Goal: Find specific fact: Find specific fact

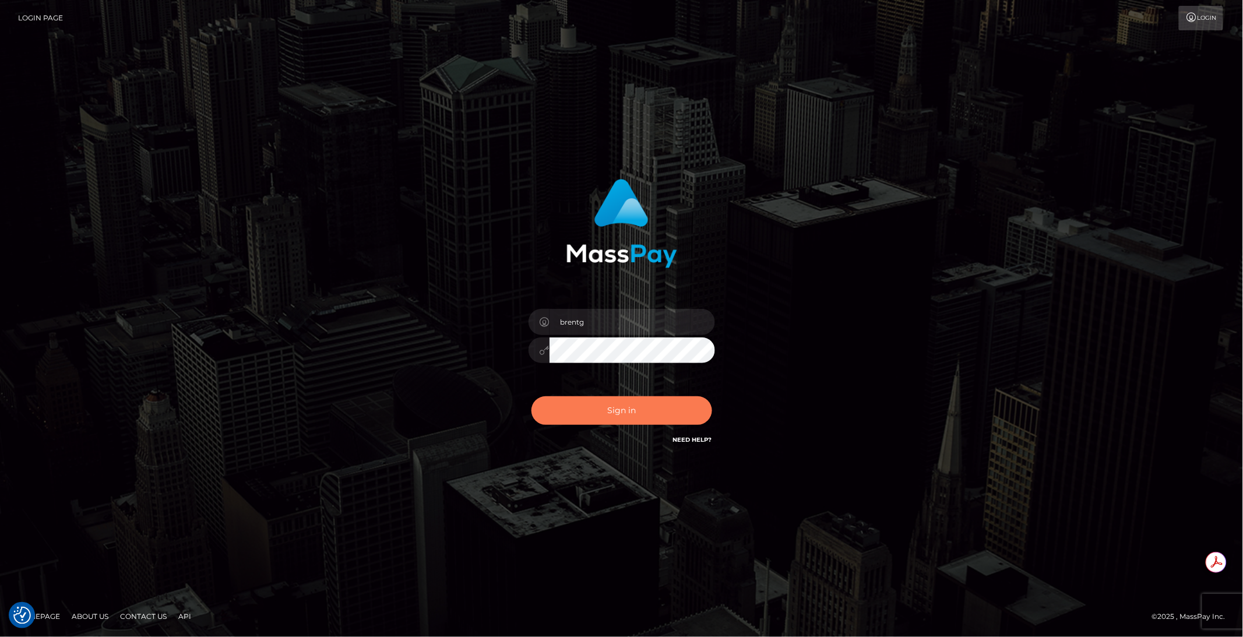
click at [610, 411] on button "Sign in" at bounding box center [622, 410] width 181 height 29
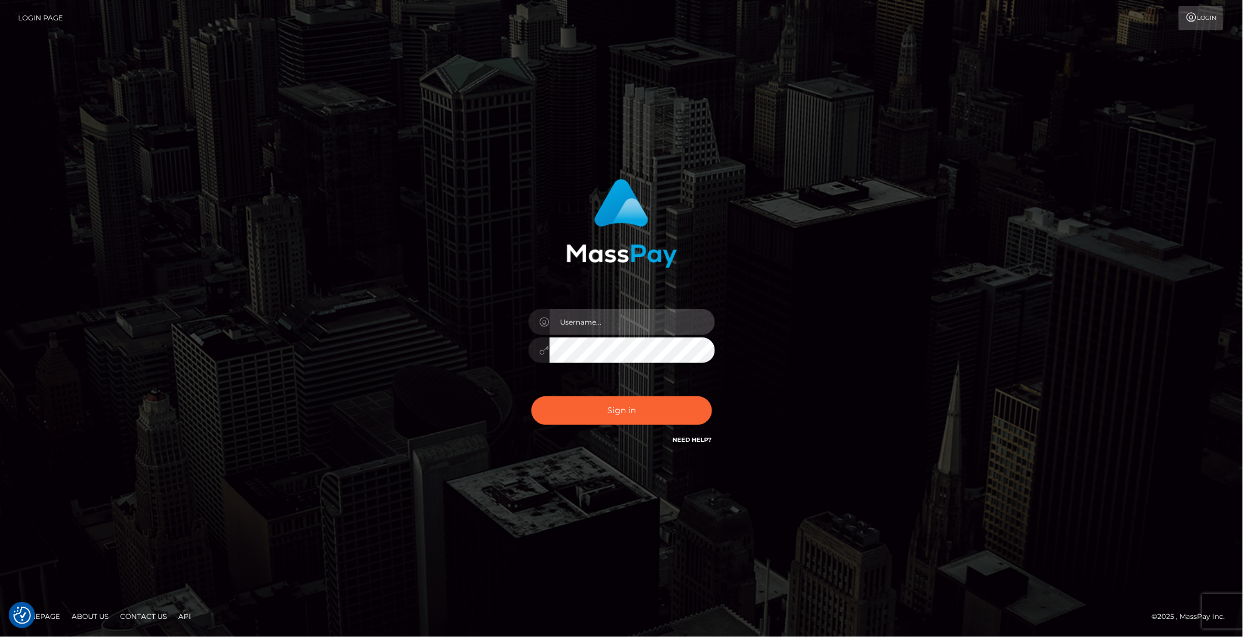
type input "brentg"
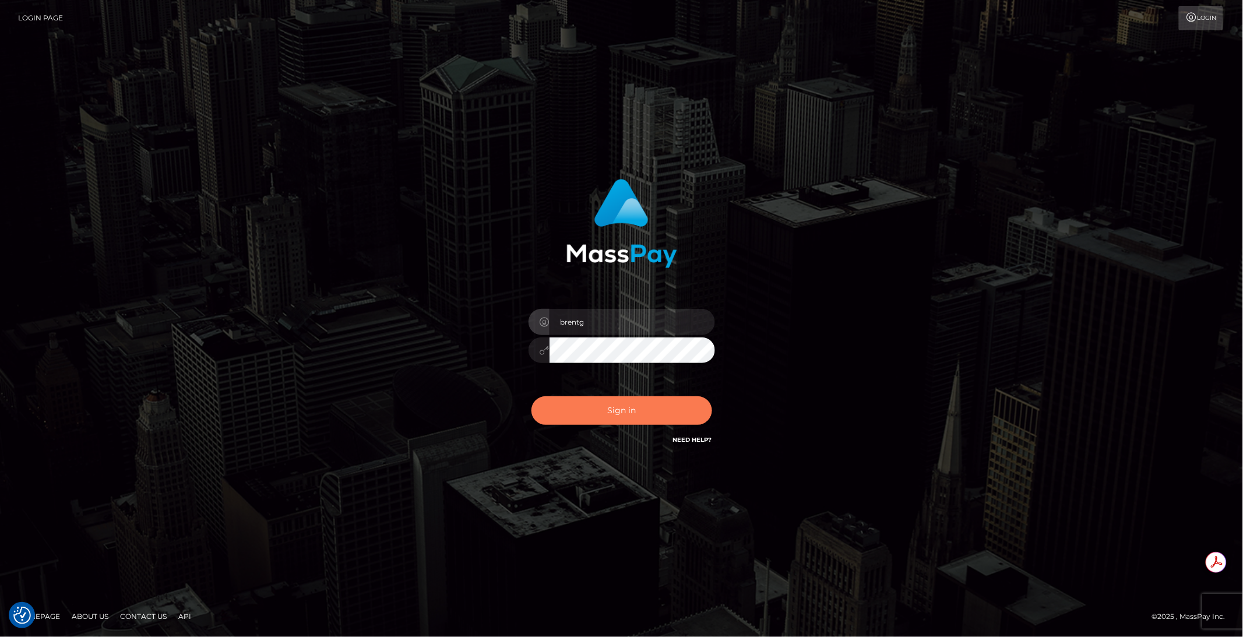
click at [543, 406] on button "Sign in" at bounding box center [622, 410] width 181 height 29
click at [543, 406] on div "Sign in Need Help?" at bounding box center [622, 415] width 204 height 52
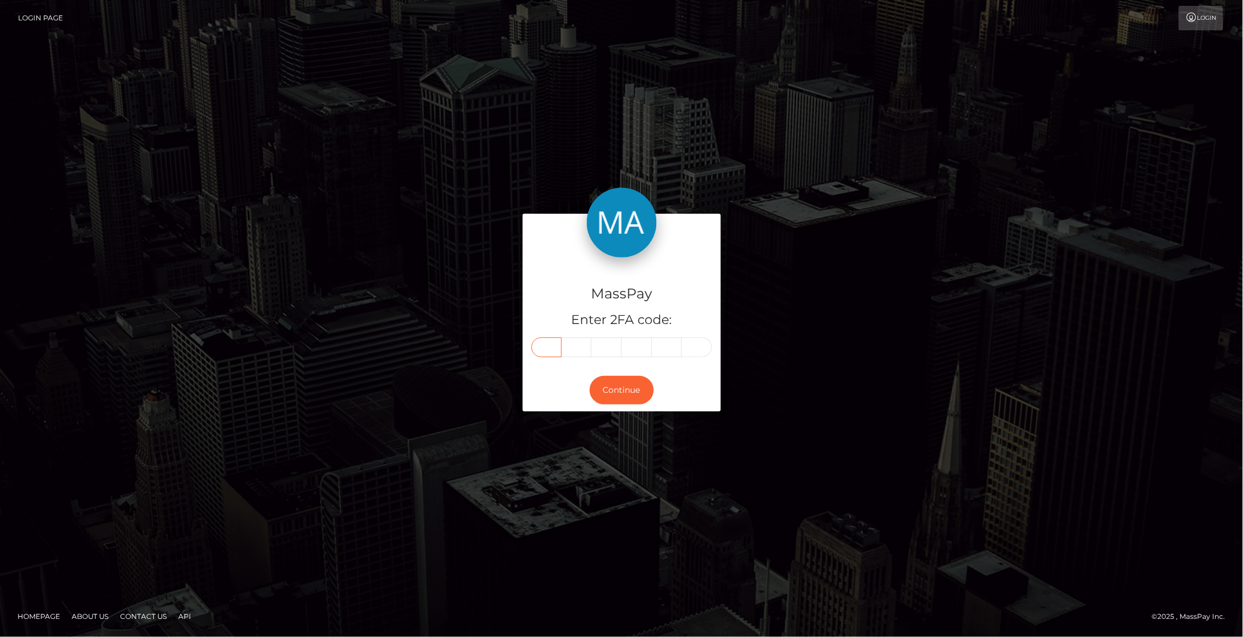
paste input "0"
type input "0"
type input "6"
type input "4"
type input "8"
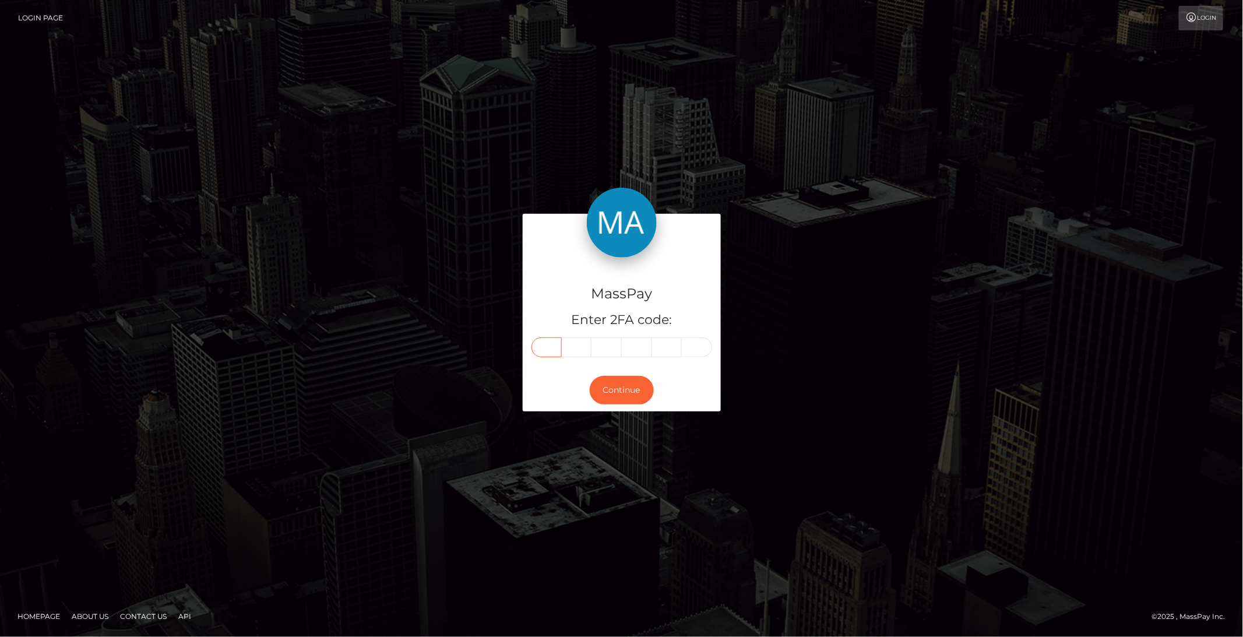
type input "5"
type input "1"
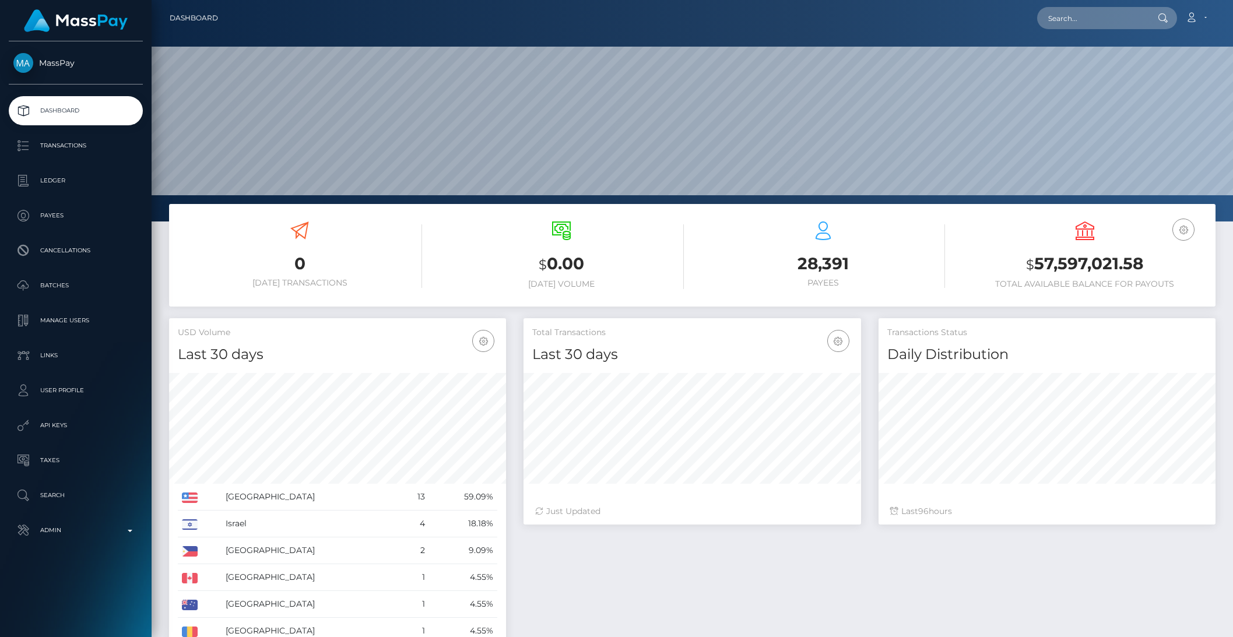
scroll to position [206, 336]
click at [1109, 14] on input "text" at bounding box center [1092, 18] width 110 height 22
paste input "pout_5whnCSOp6kXYy"
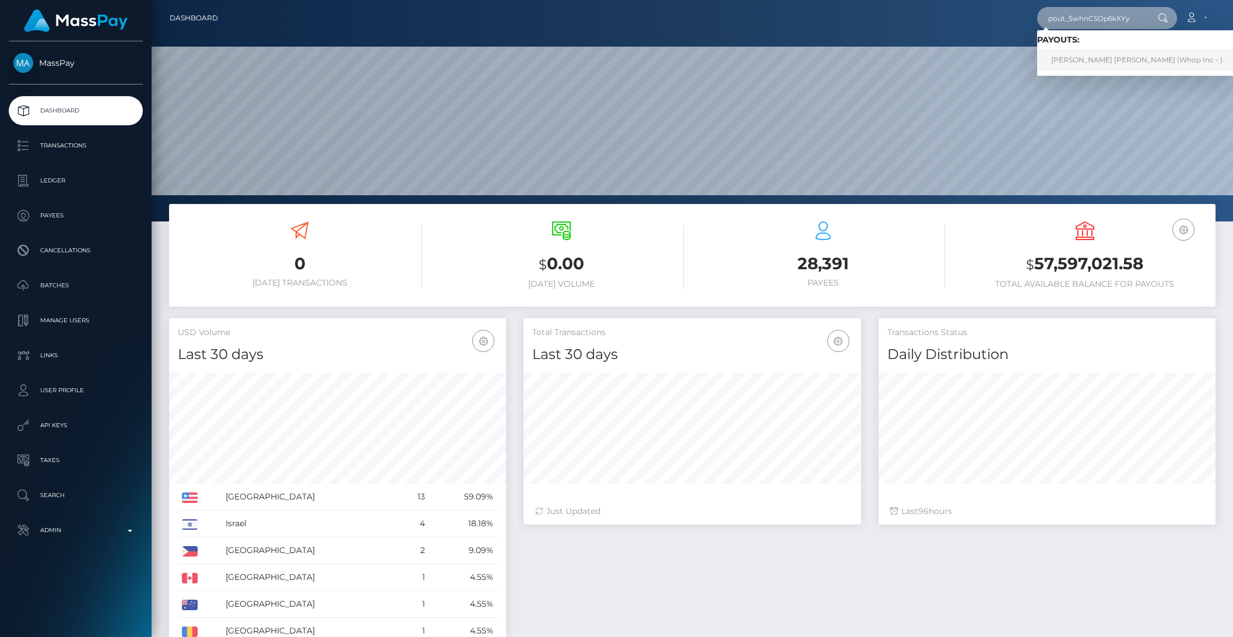
type input "pout_5whnCSOp6kXYy"
click at [1127, 58] on link "JOHN SOU YIP LEE (Whop Inc - )" at bounding box center [1136, 61] width 199 height 22
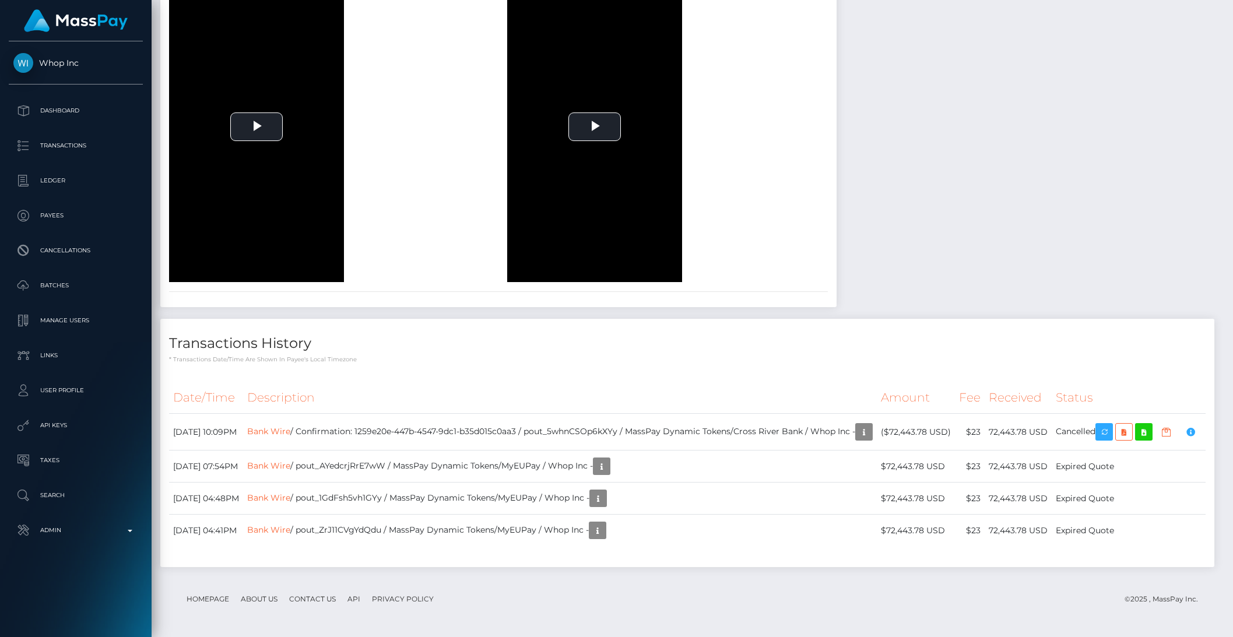
scroll to position [983, 0]
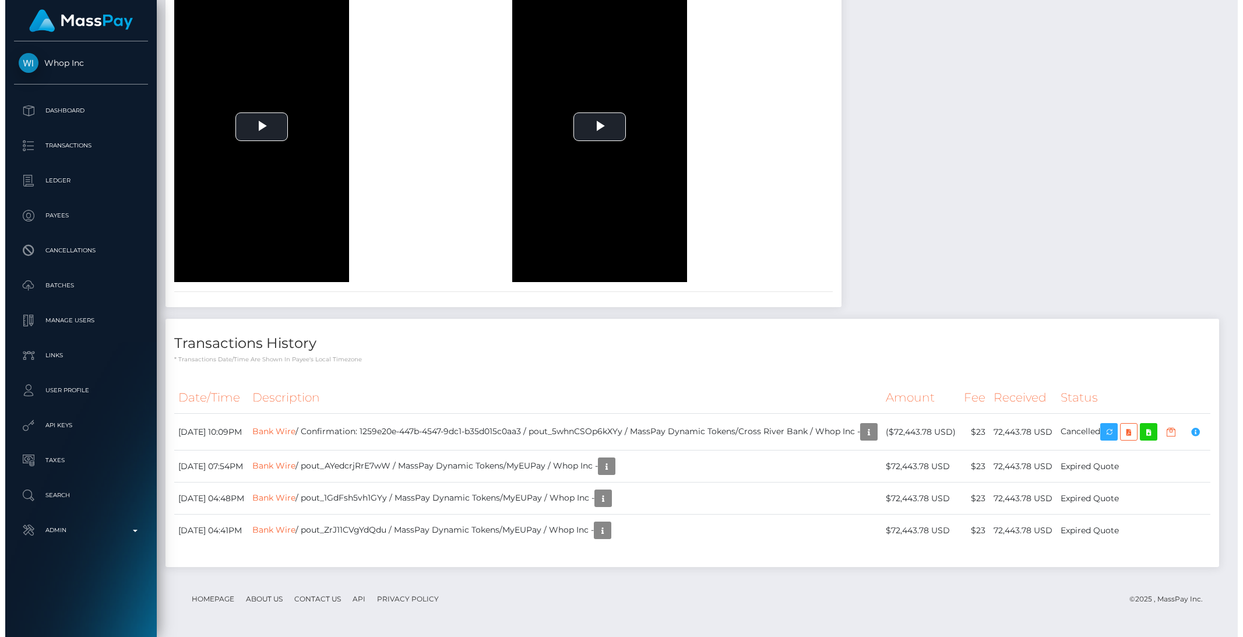
scroll to position [1531, 0]
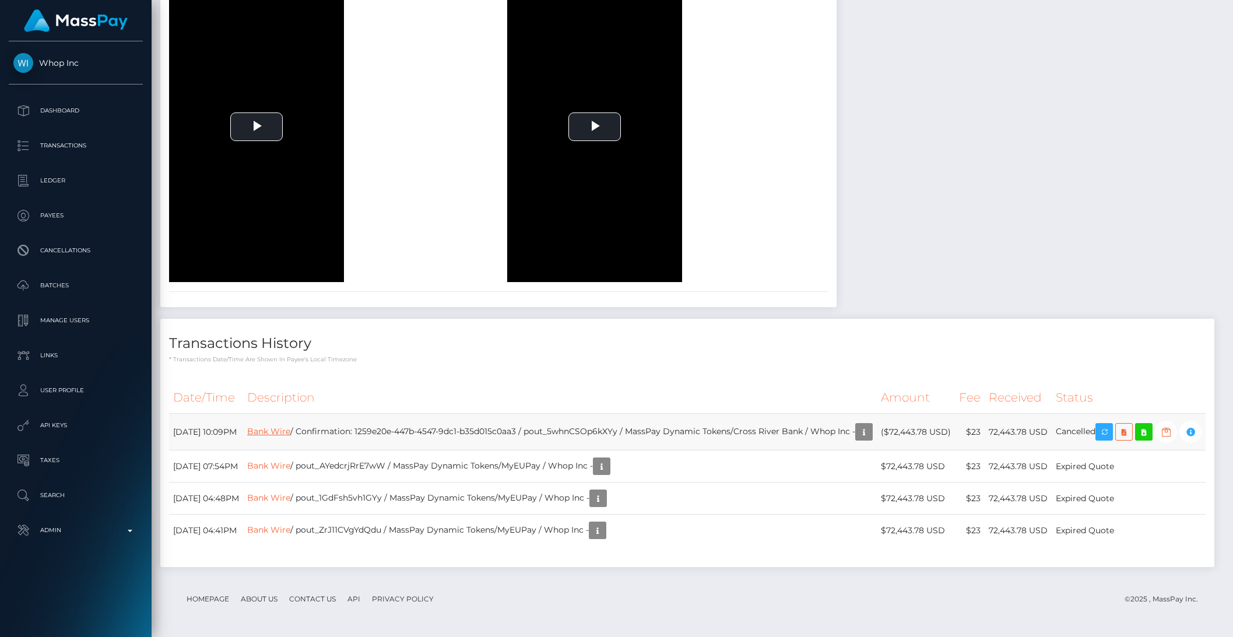
click at [290, 426] on link "Bank Wire" at bounding box center [268, 431] width 43 height 10
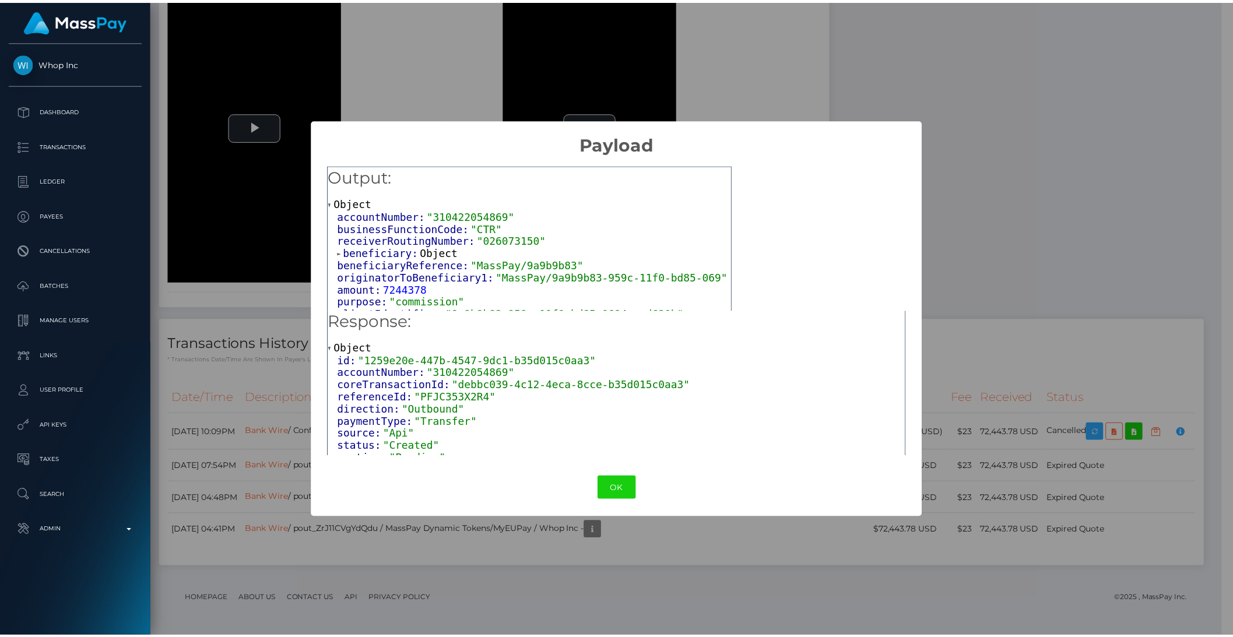
scroll to position [0, 0]
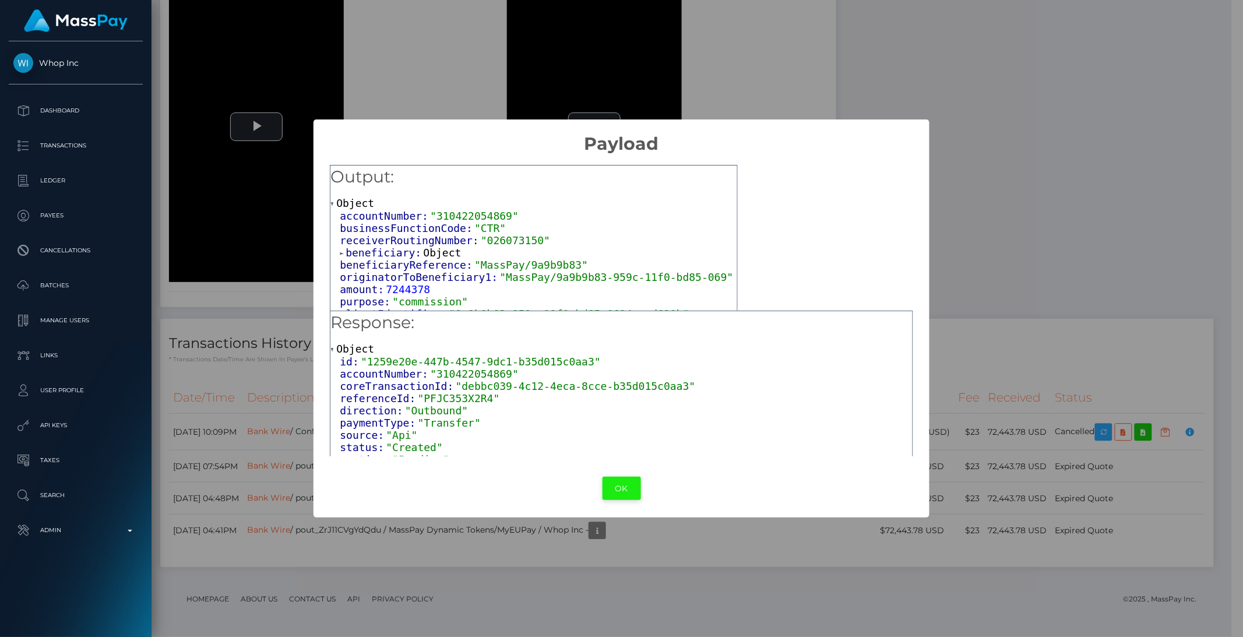
click at [624, 496] on button "OK" at bounding box center [622, 489] width 38 height 24
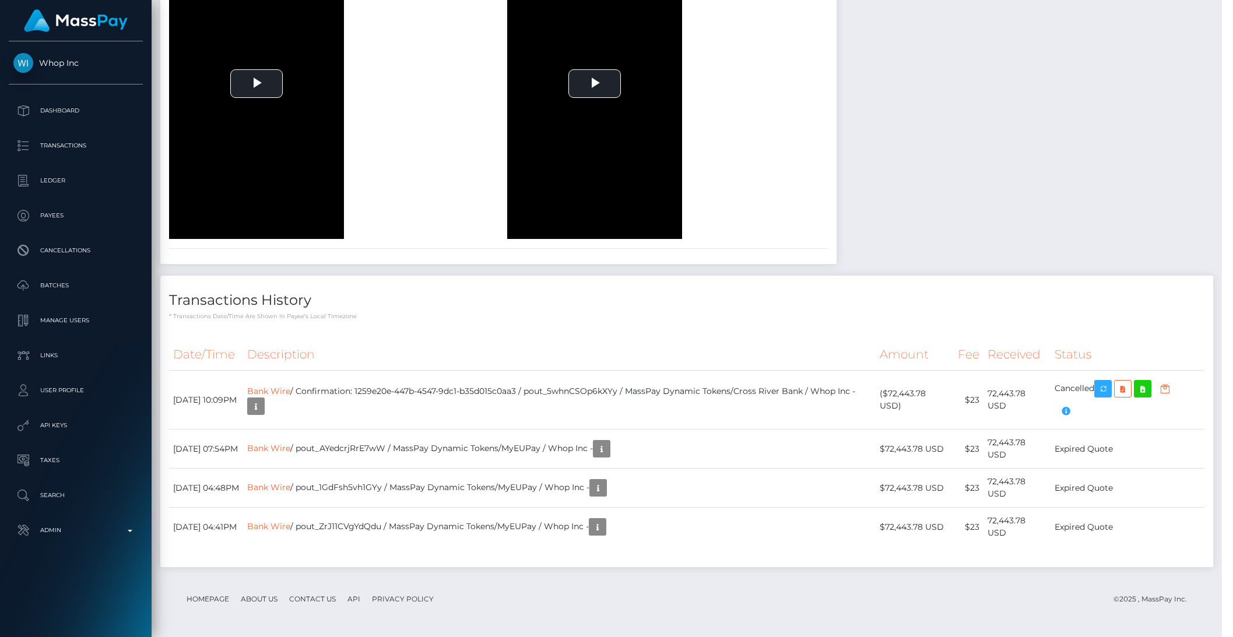
scroll to position [582838, 582640]
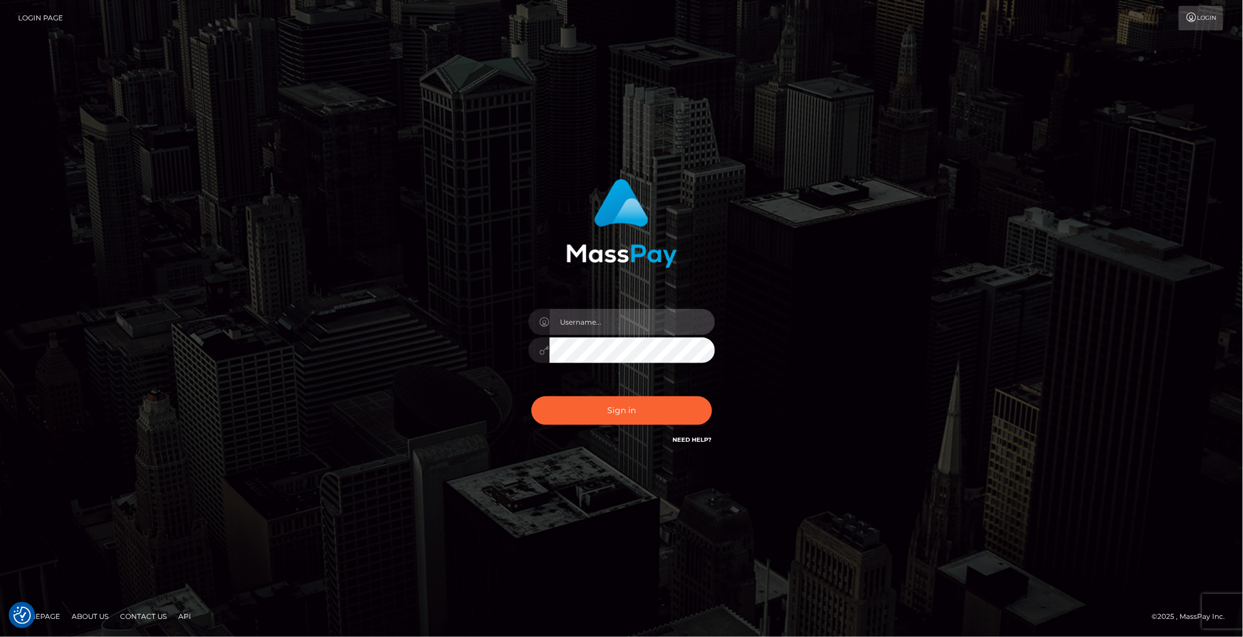
type input "brentg"
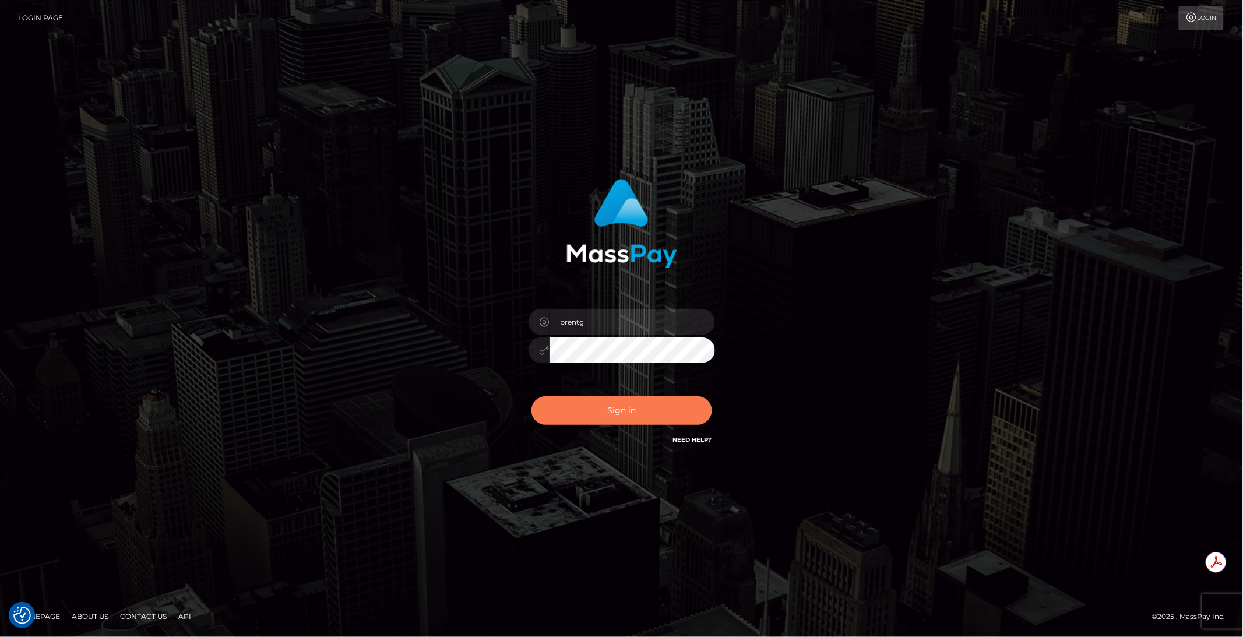
click at [661, 402] on button "Sign in" at bounding box center [622, 410] width 181 height 29
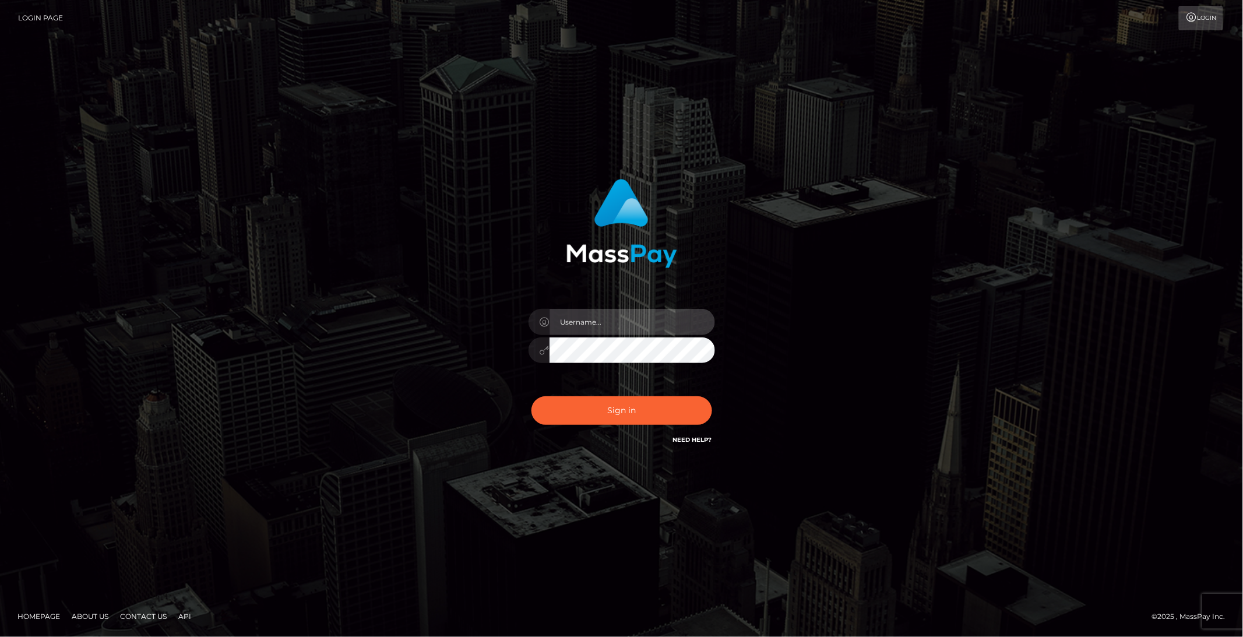
type input "brentg"
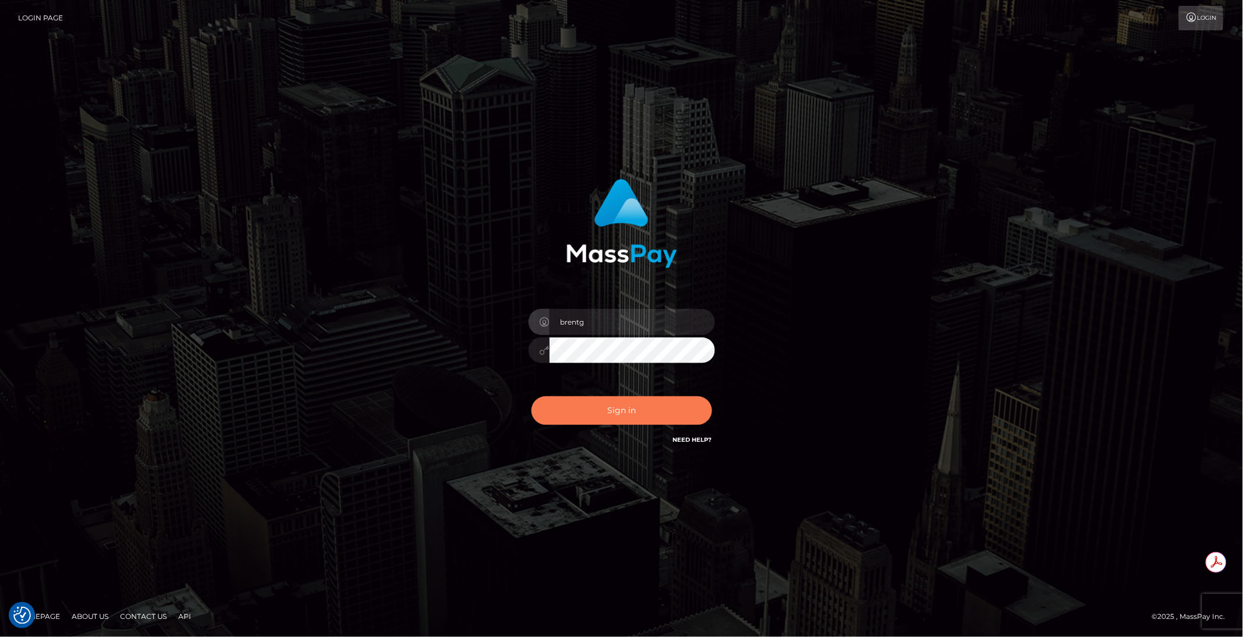
click at [640, 399] on button "Sign in" at bounding box center [622, 410] width 181 height 29
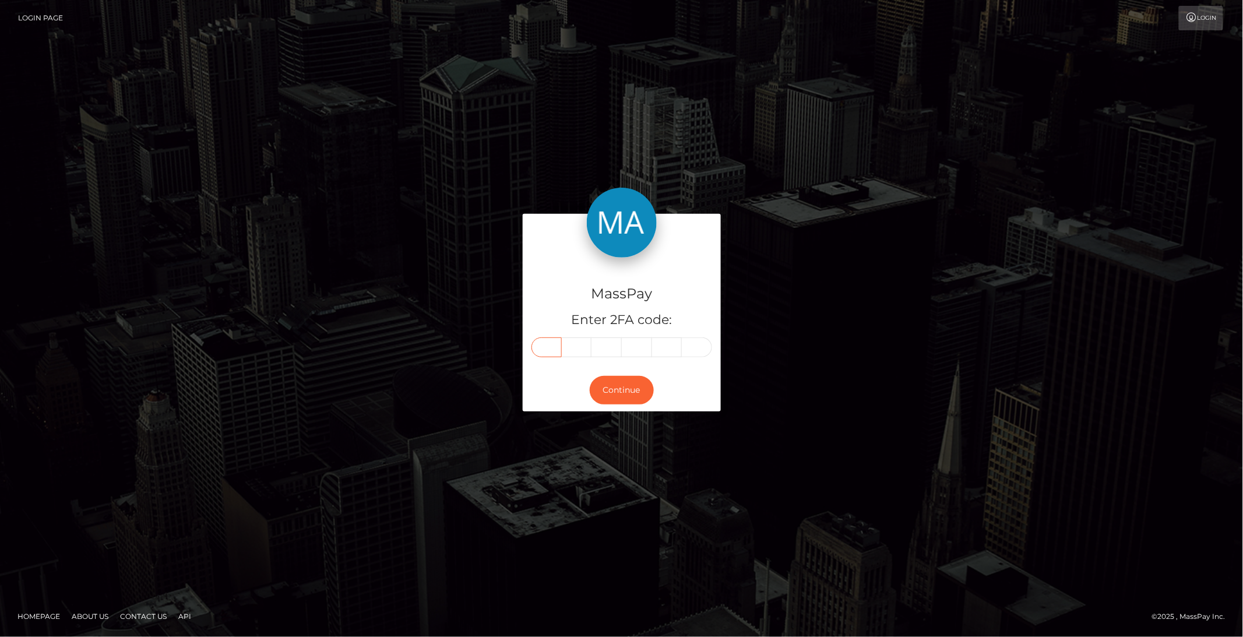
paste input "5"
type input "5"
type input "6"
type input "5"
type input "1"
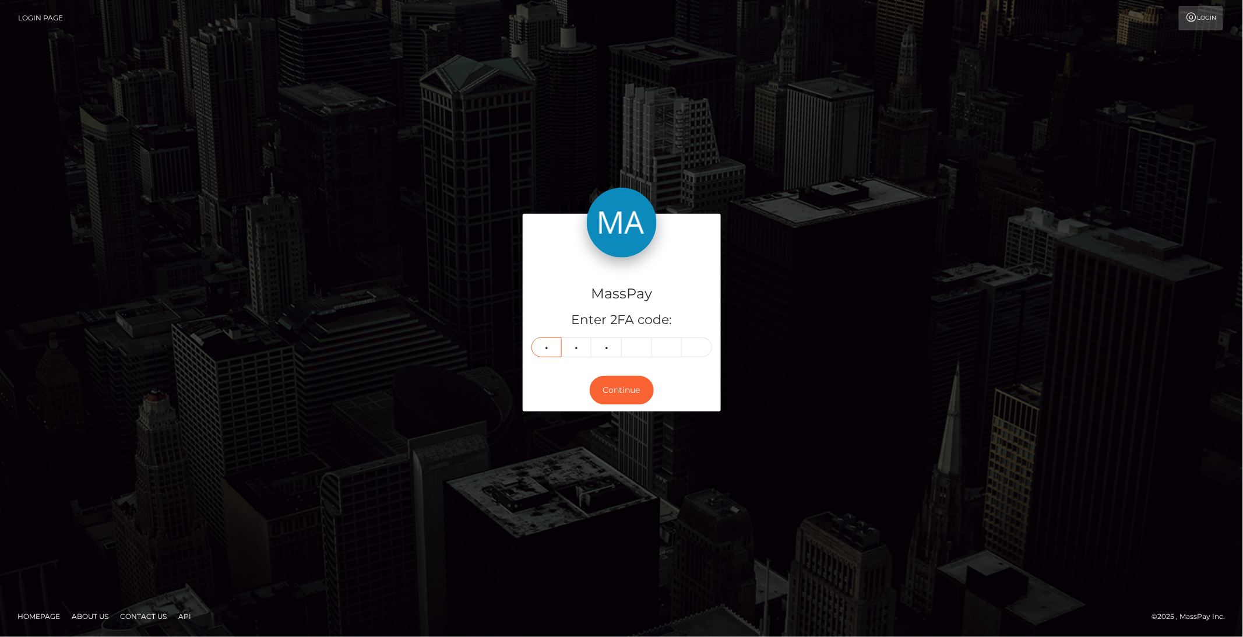
type input "7"
type input "9"
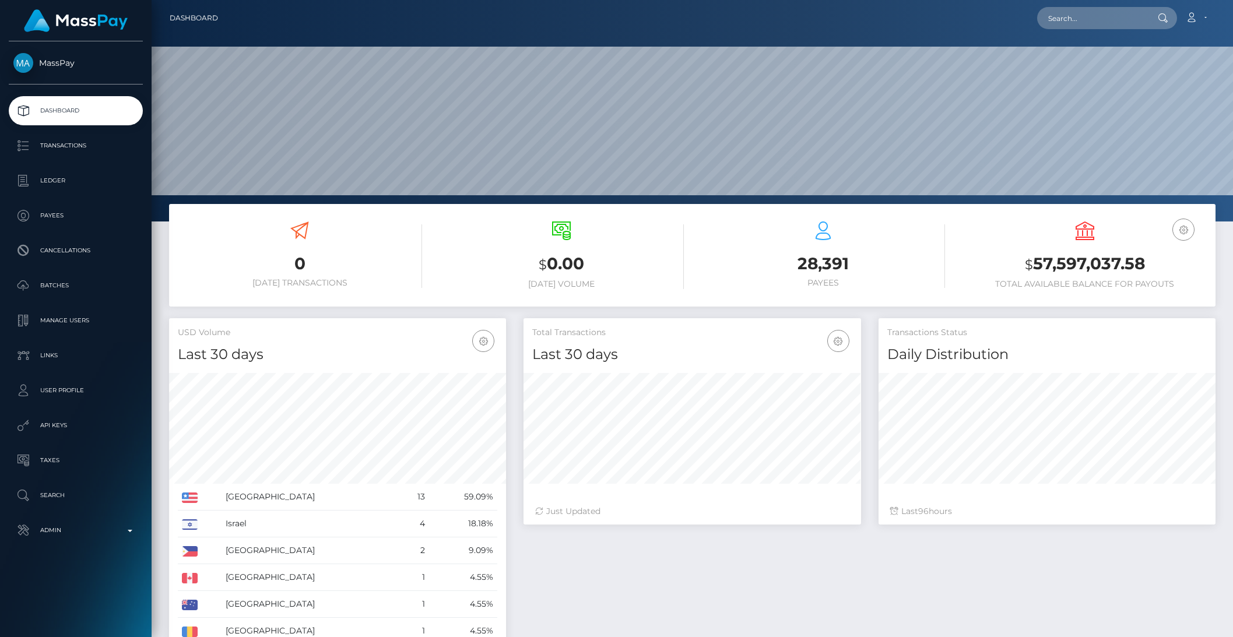
scroll to position [206, 336]
click at [1094, 16] on input "text" at bounding box center [1092, 18] width 110 height 22
paste input "826437859744444416_2"
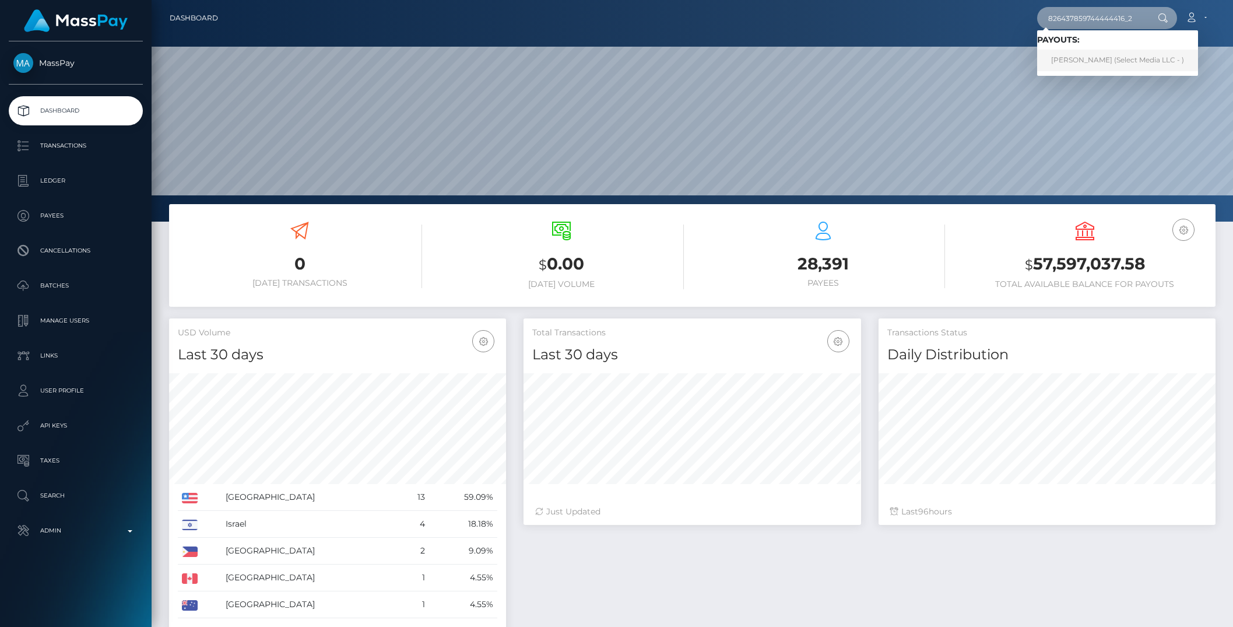
type input "826437859744444416_2"
click at [1099, 55] on link "MAXINE KIRSTEN MAGTOTO (Select Media LLC - )" at bounding box center [1117, 61] width 161 height 22
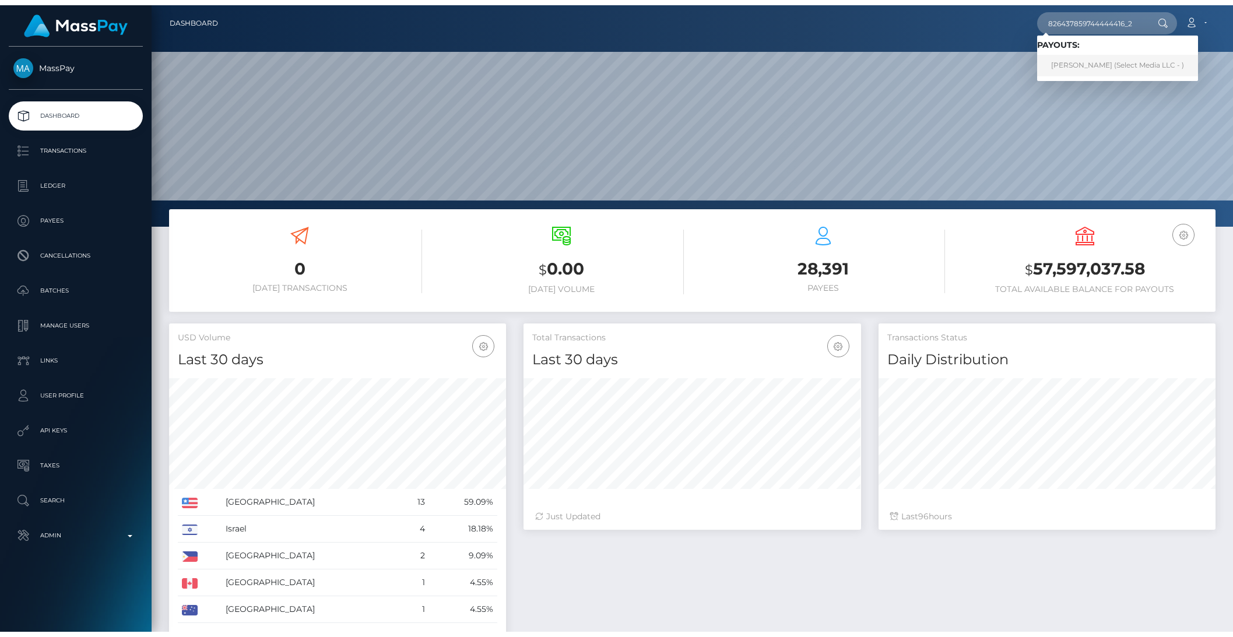
scroll to position [0, 0]
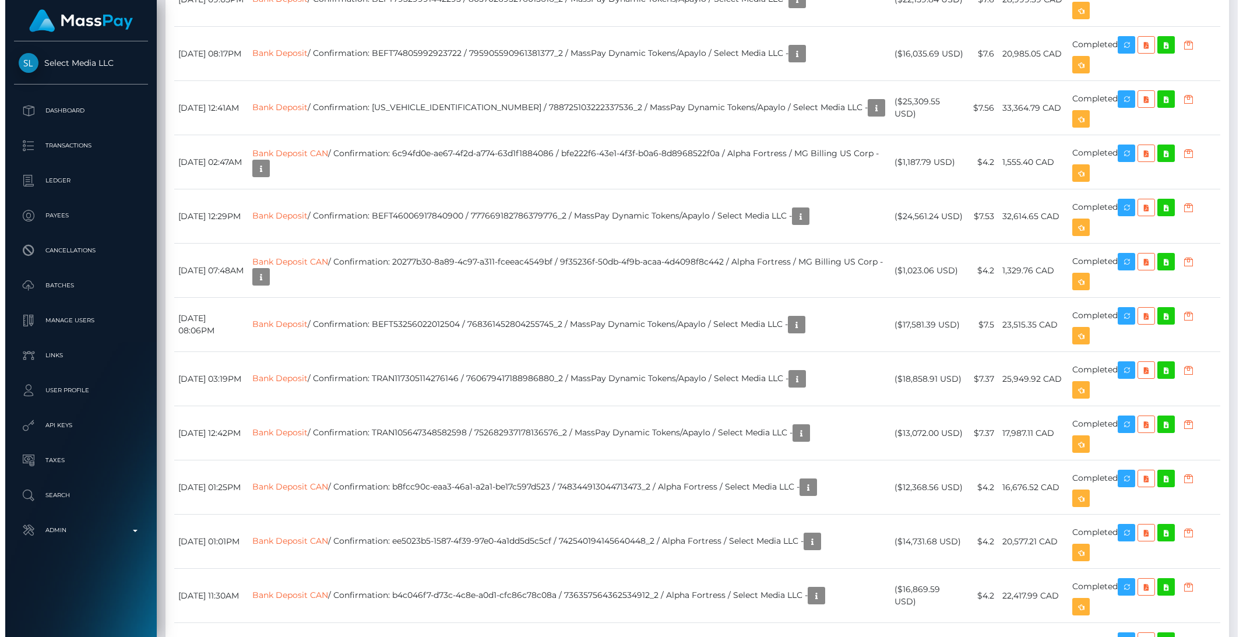
scroll to position [3620, 0]
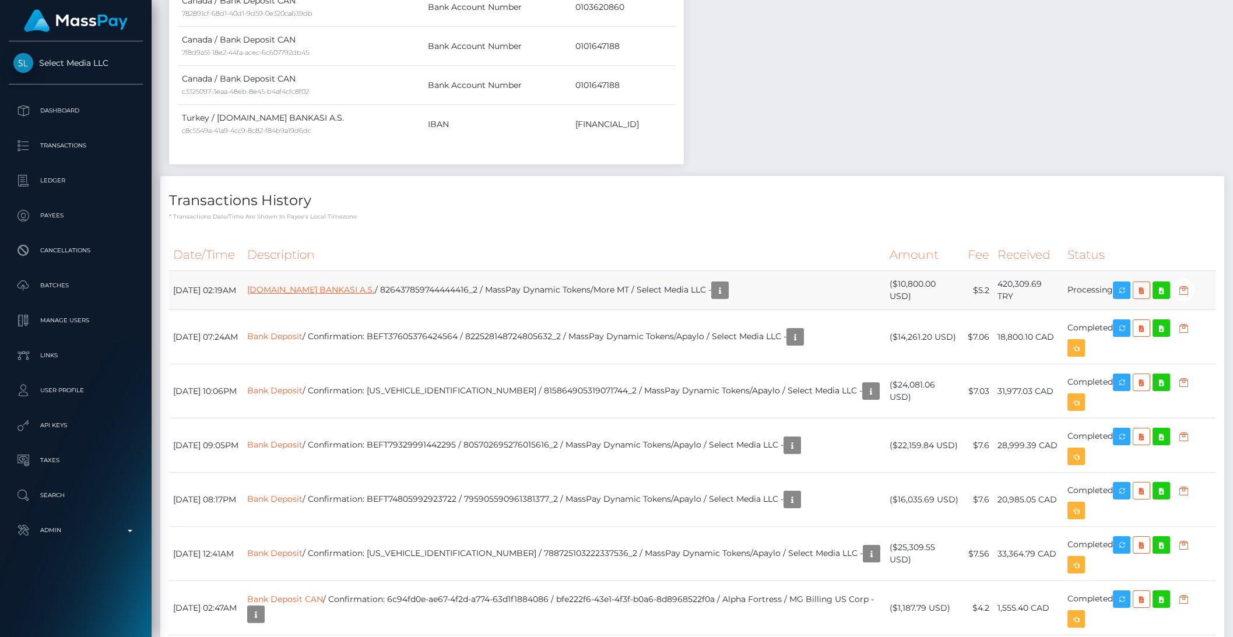
click at [341, 295] on link "[DOMAIN_NAME] BANKASI A.S." at bounding box center [311, 289] width 128 height 10
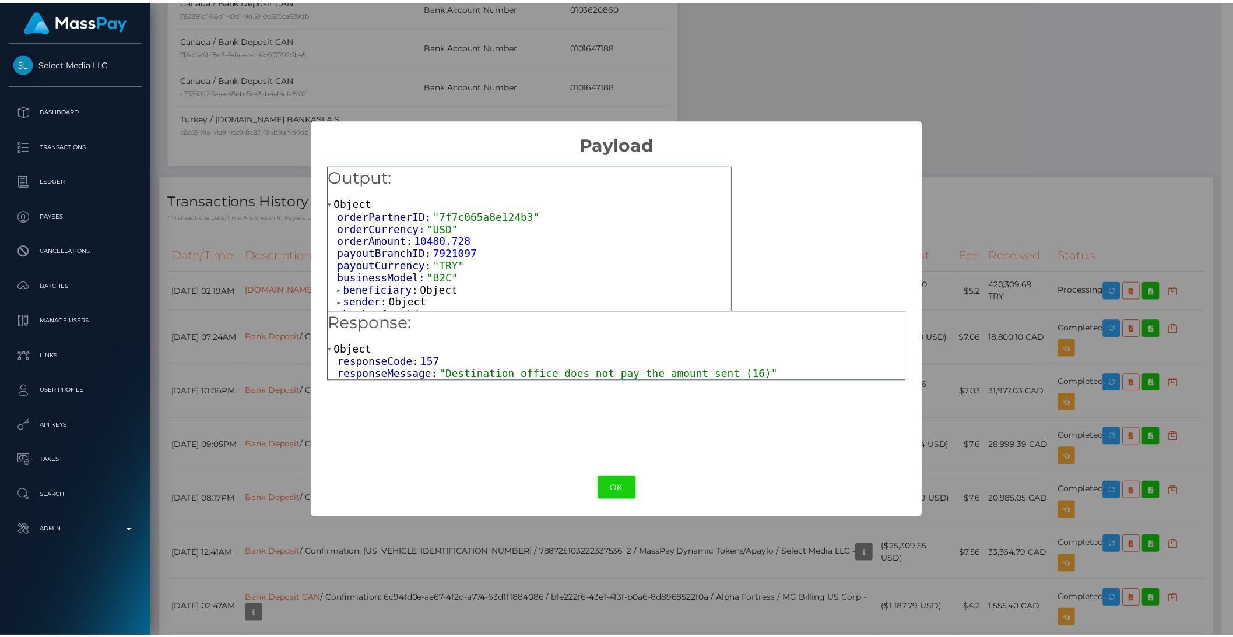
scroll to position [6, 0]
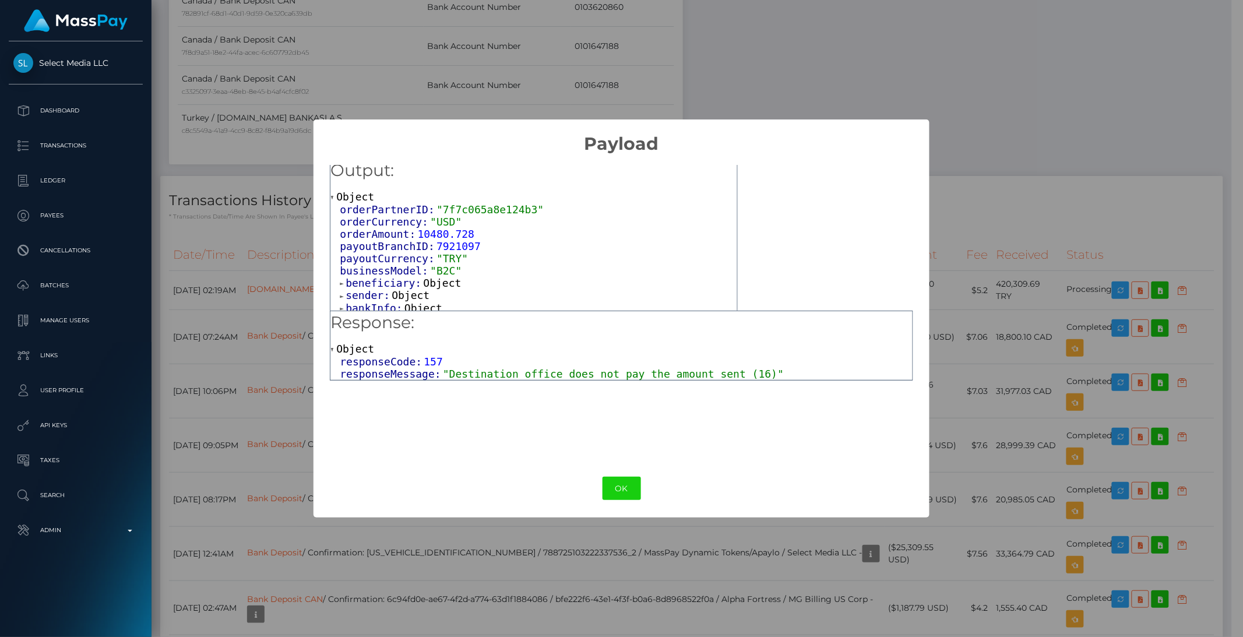
click at [1087, 192] on div "× Payload Output: Object orderPartnerID: "7f7c065a8e124b3" orderCurrency: "USD"…" at bounding box center [621, 318] width 1243 height 637
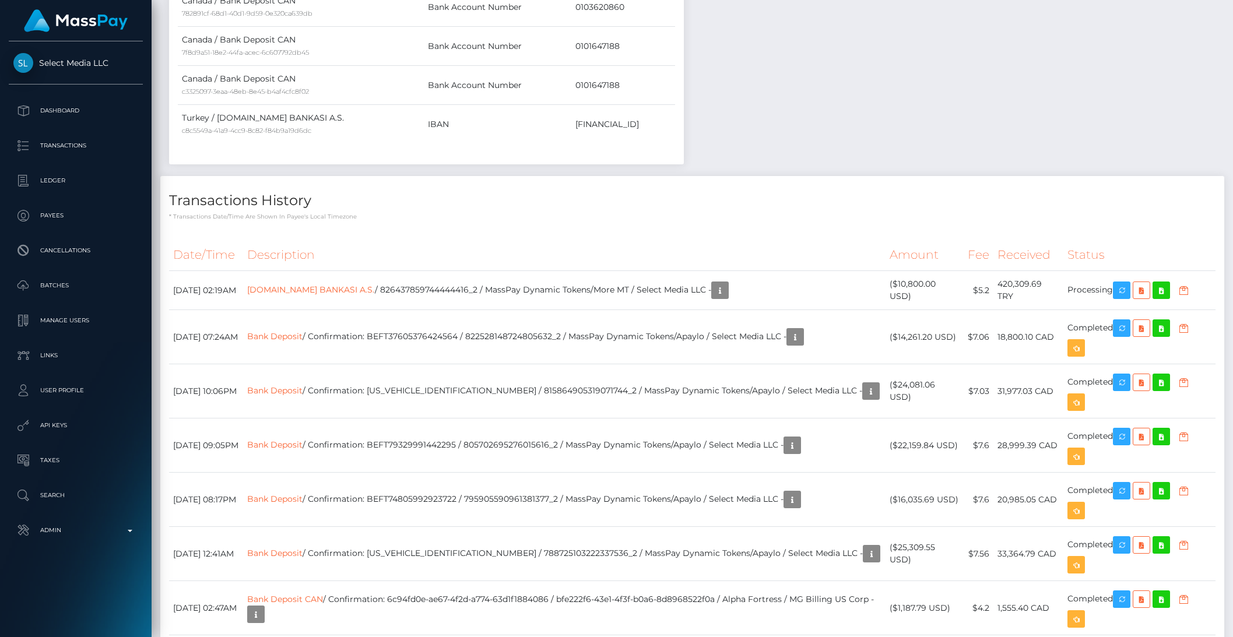
scroll to position [582838, 582640]
click at [434, 310] on td "[DOMAIN_NAME] BANKASI A.S. / 826437859744444416_2 / MassPay Dynamic Tokens/More…" at bounding box center [564, 290] width 642 height 39
copy td "826437859744444416_2"
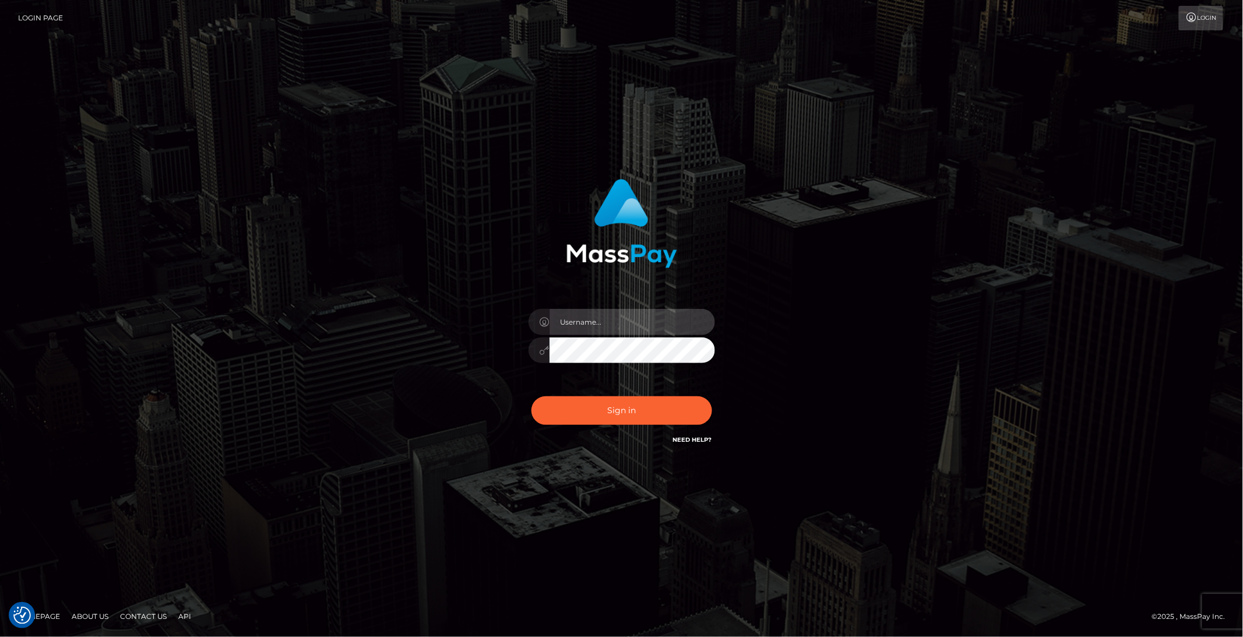
type input "brentg"
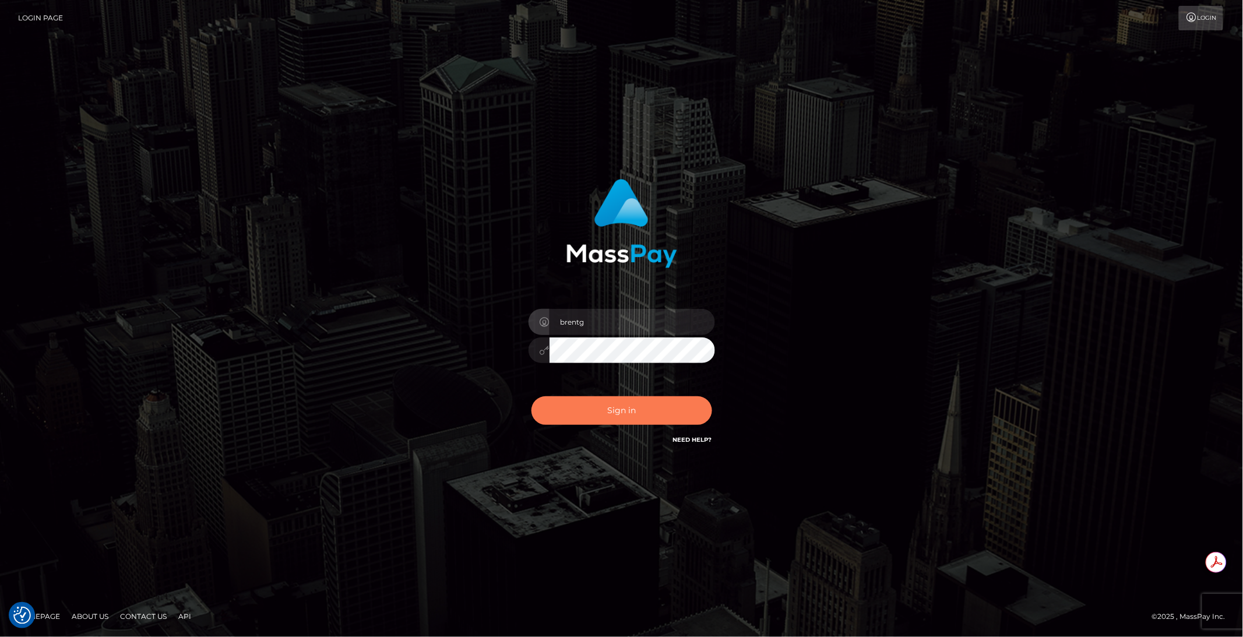
click at [582, 400] on button "Sign in" at bounding box center [622, 410] width 181 height 29
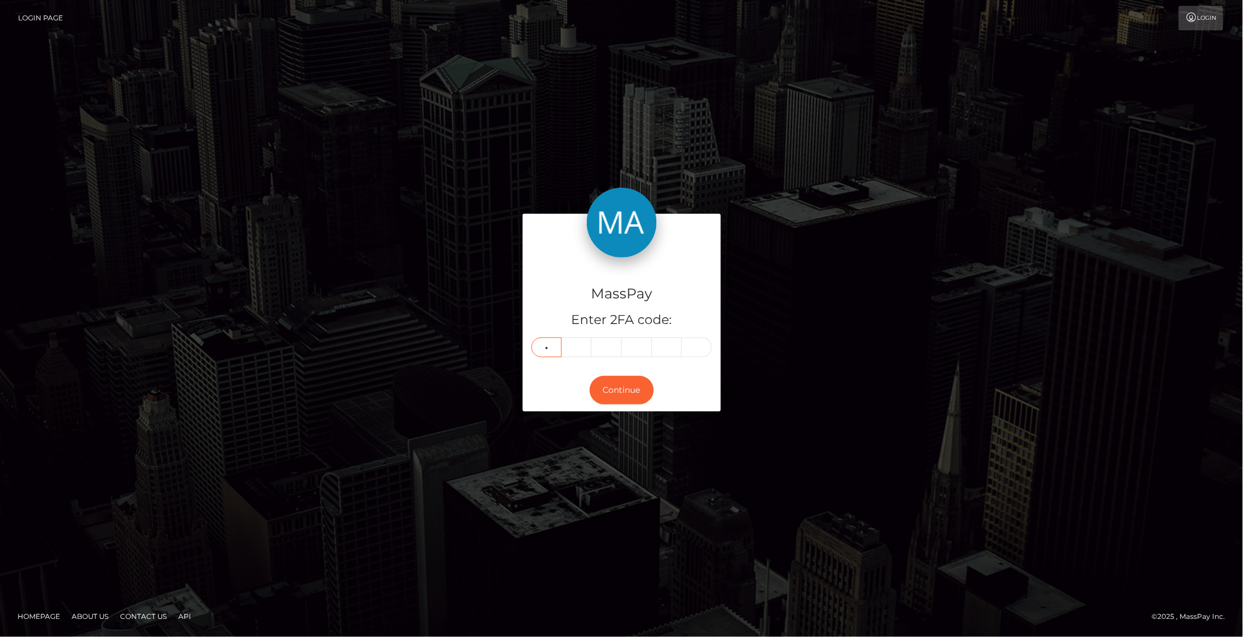
type input "1"
type input "2"
type input "1"
type input "3"
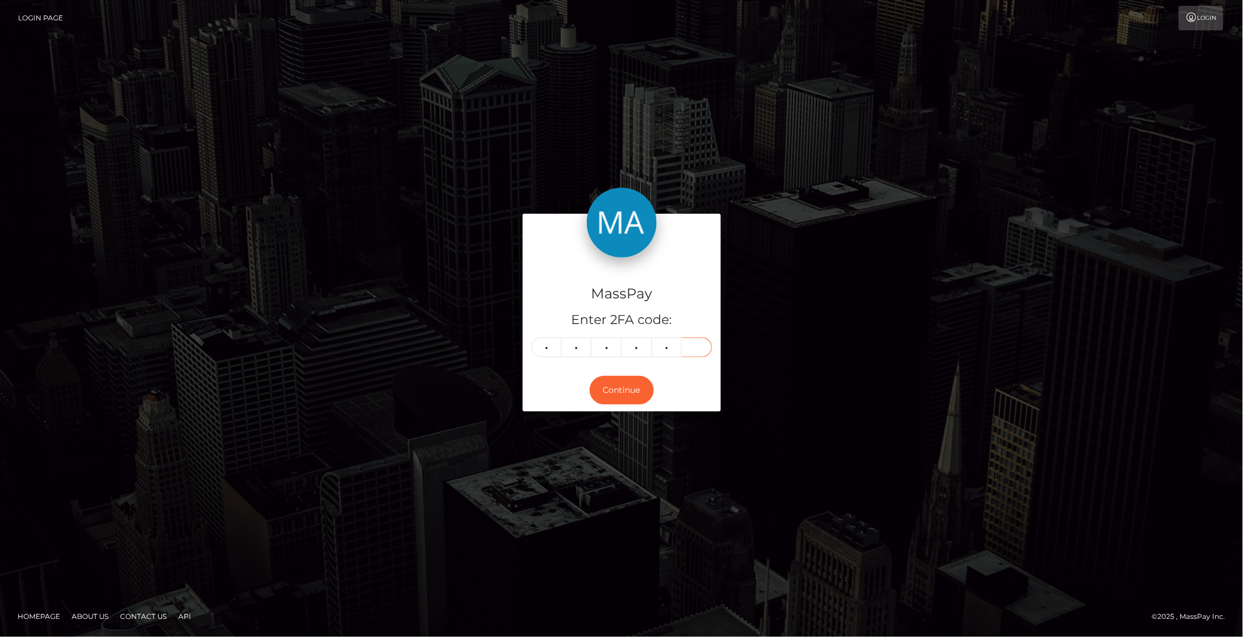
type input "4"
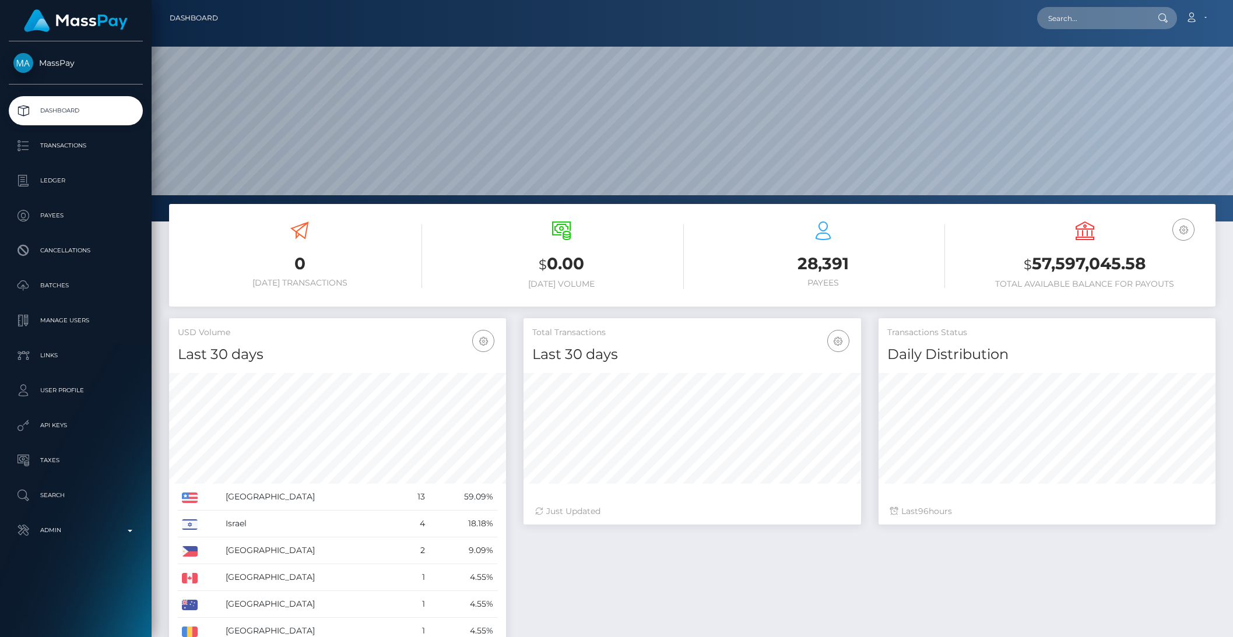
scroll to position [206, 336]
click at [1085, 16] on input "text" at bounding box center [1092, 18] width 110 height 22
paste input "pout_5whnCSOp6kXYy"
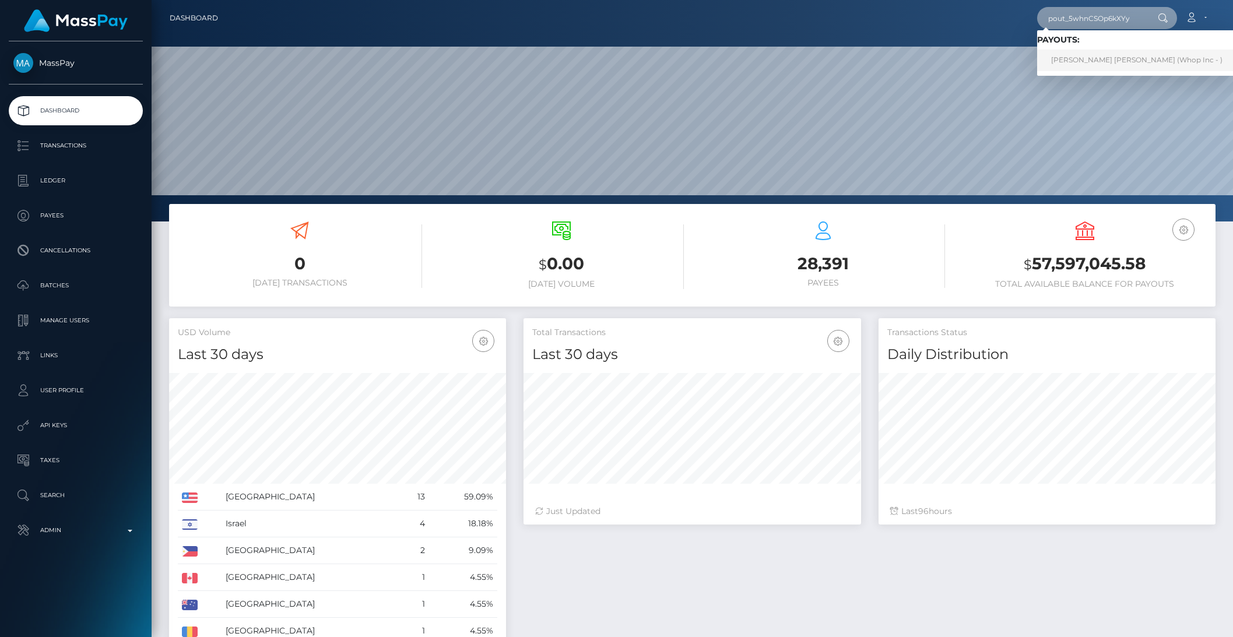
type input "pout_5whnCSOp6kXYy"
click at [1084, 57] on link "[PERSON_NAME] [PERSON_NAME] (Whop Inc - )" at bounding box center [1136, 61] width 199 height 22
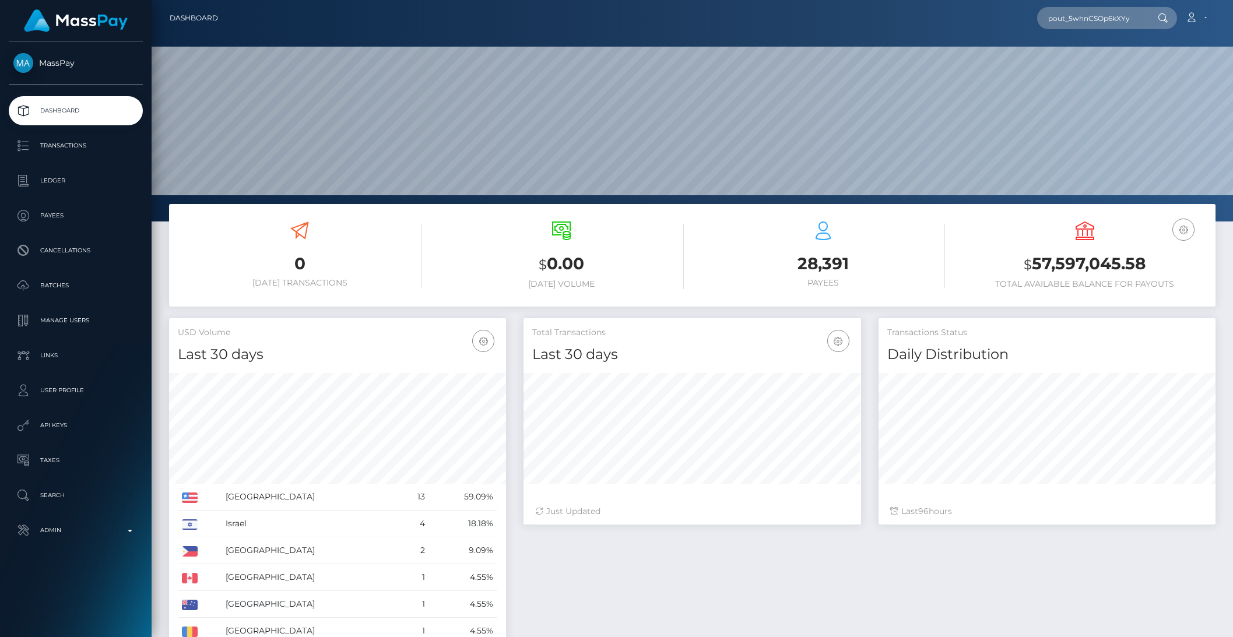
scroll to position [0, 0]
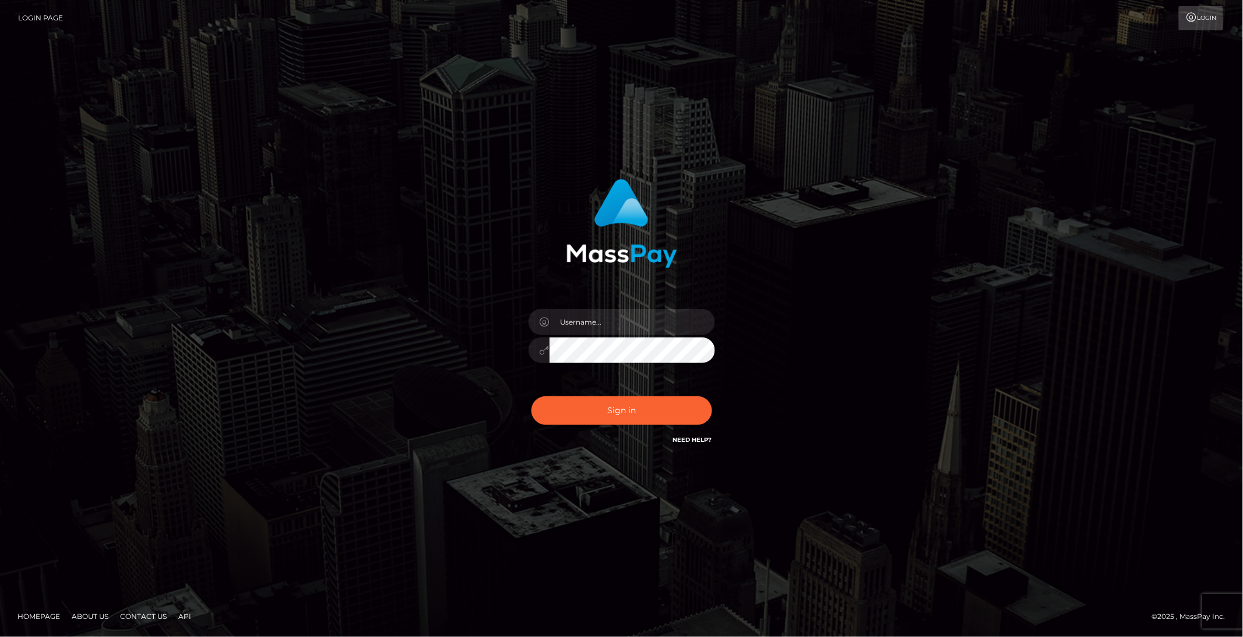
type input "brentg"
